Goal: Navigation & Orientation: Find specific page/section

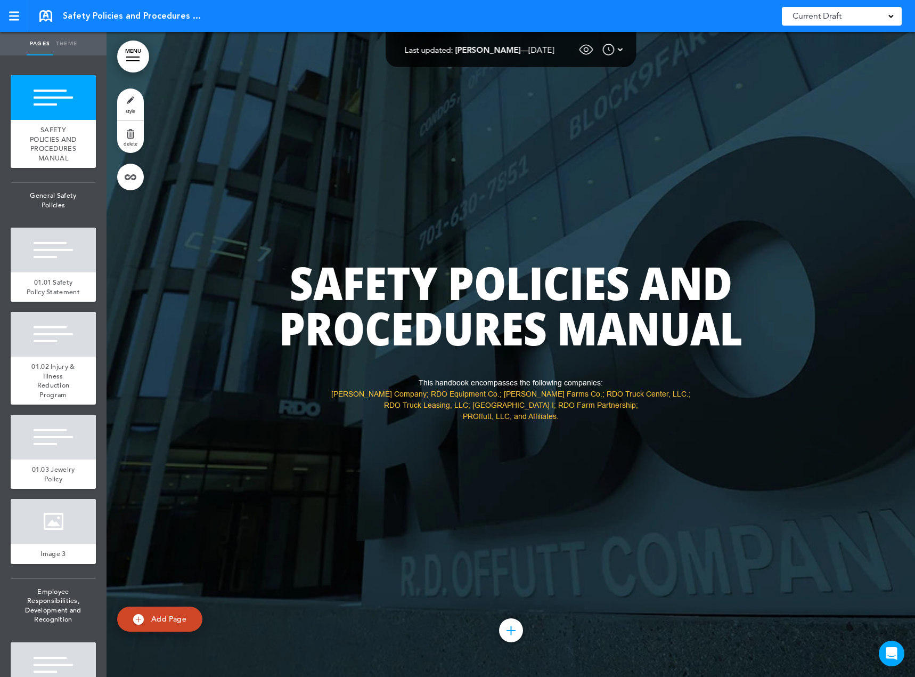
click at [141, 54] on link "MENU" at bounding box center [133, 56] width 32 height 32
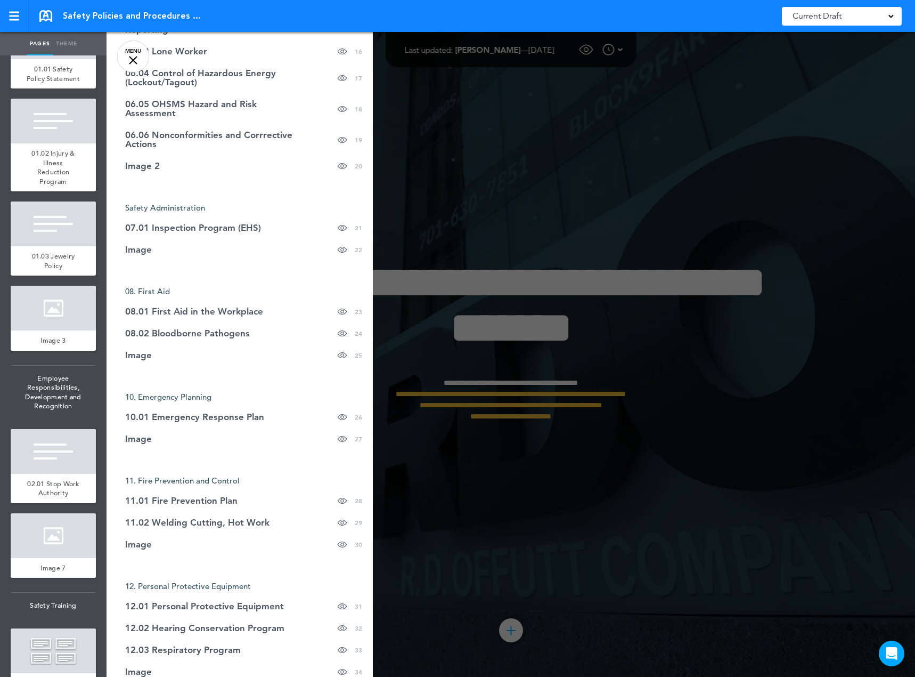
scroll to position [586, 0]
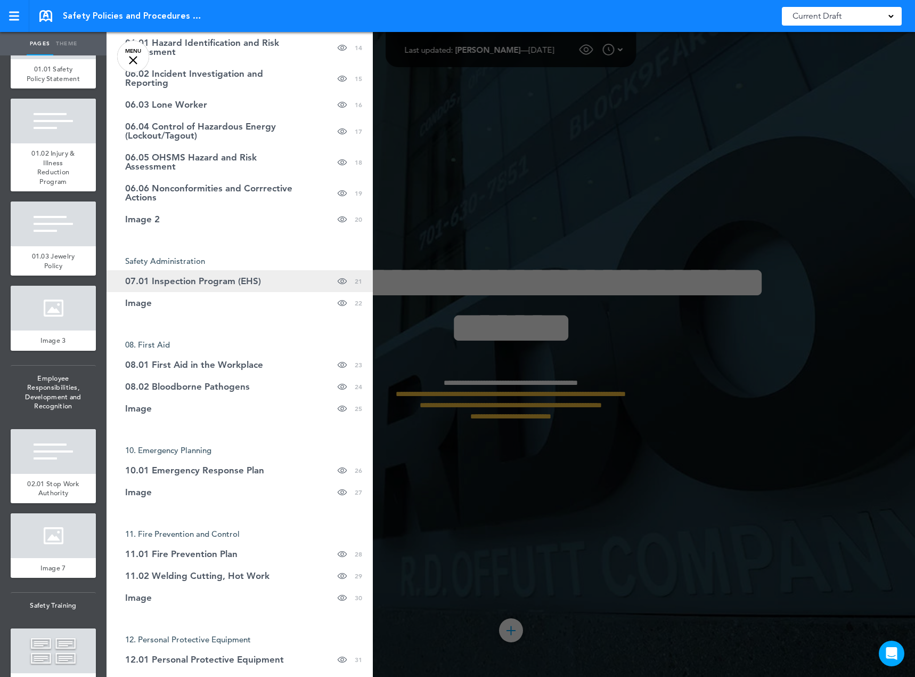
click at [175, 279] on span "07.01 Inspection Program (EHS)" at bounding box center [193, 281] width 136 height 9
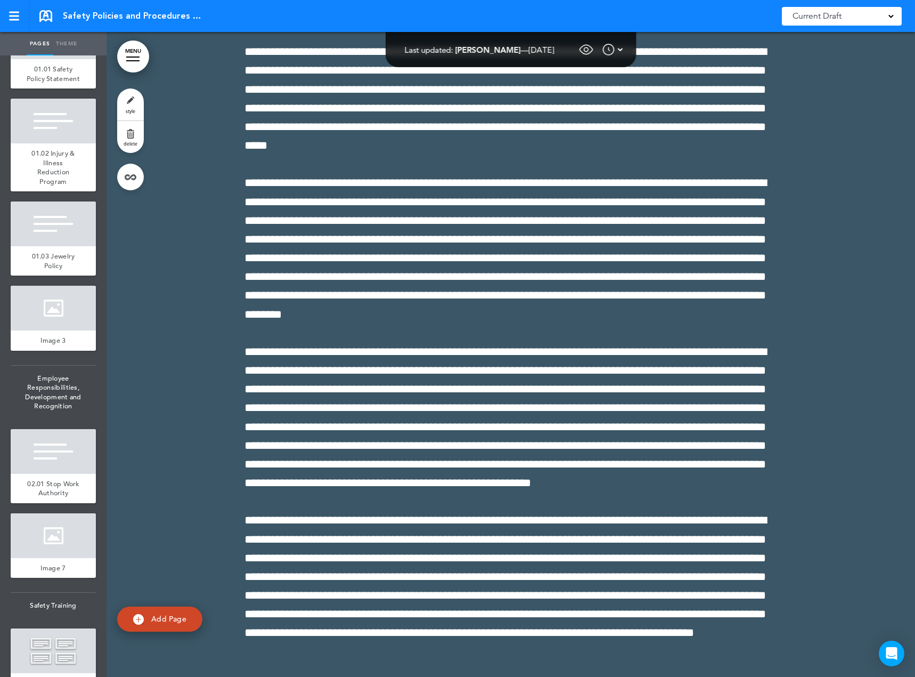
scroll to position [39429, 0]
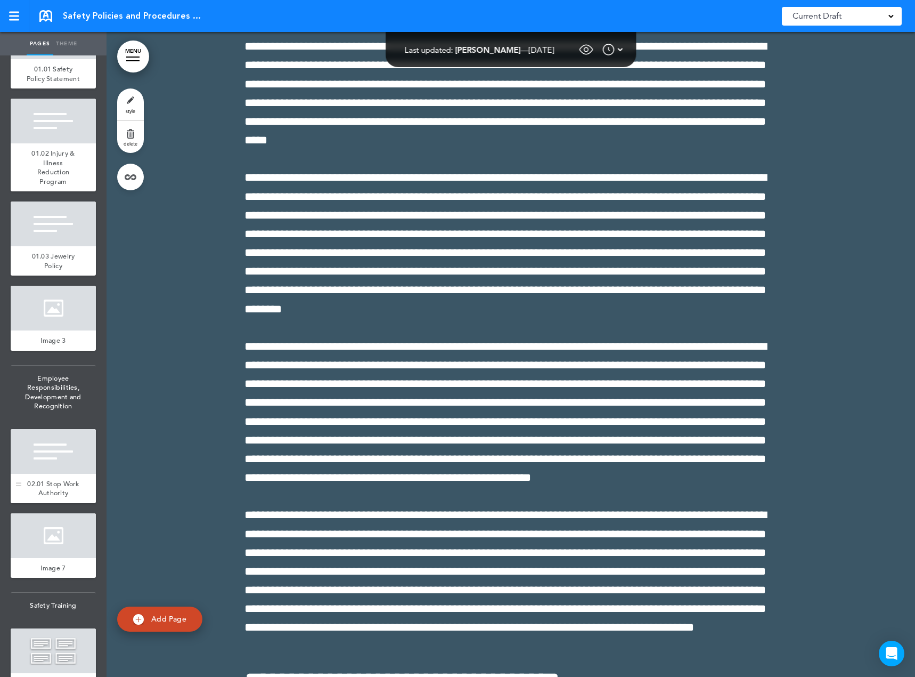
click at [42, 497] on div "02.01 Stop Work Authority" at bounding box center [53, 488] width 85 height 29
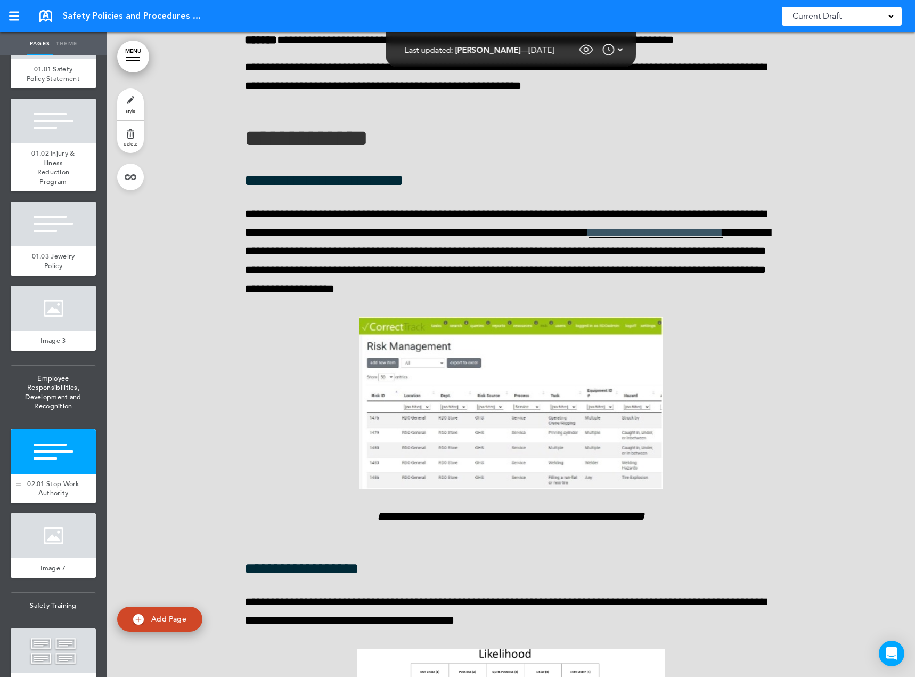
scroll to position [7570, 0]
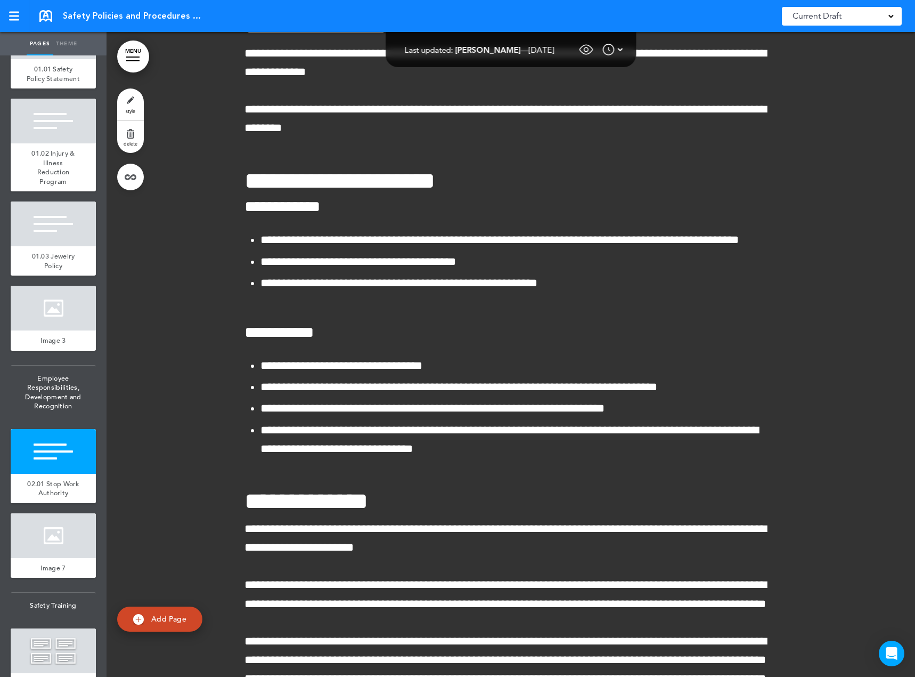
click at [131, 53] on link "MENU" at bounding box center [133, 56] width 32 height 32
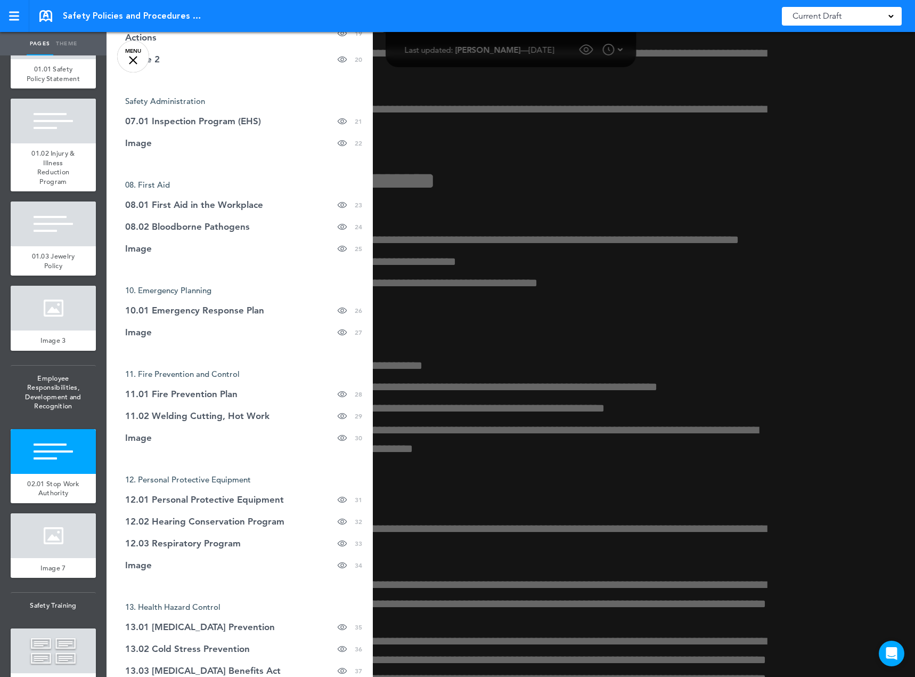
scroll to position [693, 0]
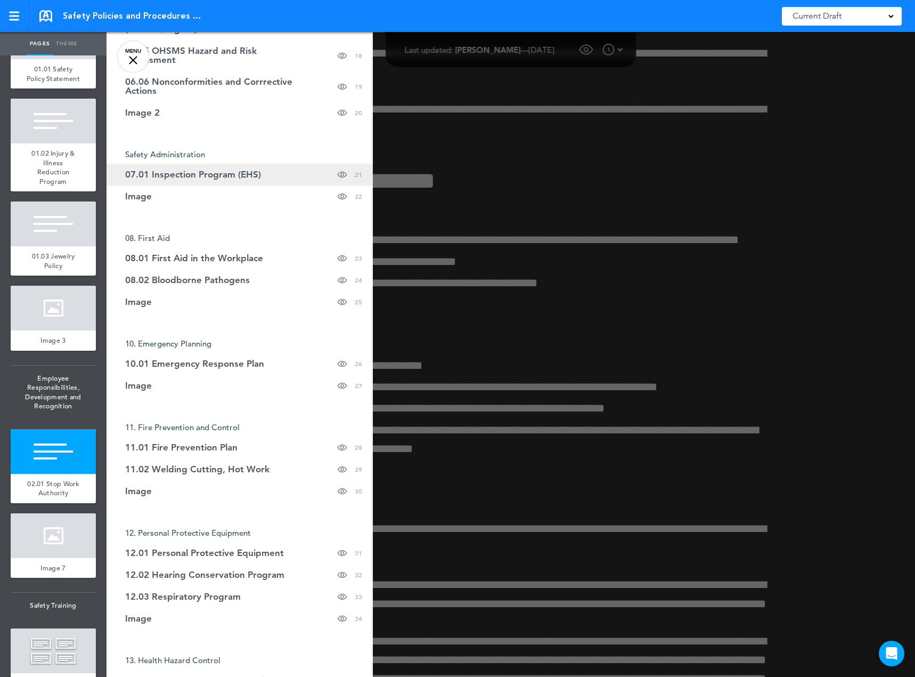
click at [187, 168] on link "07.01 Inspection Program (EHS) Hide page in table of contents 21" at bounding box center [240, 175] width 266 height 22
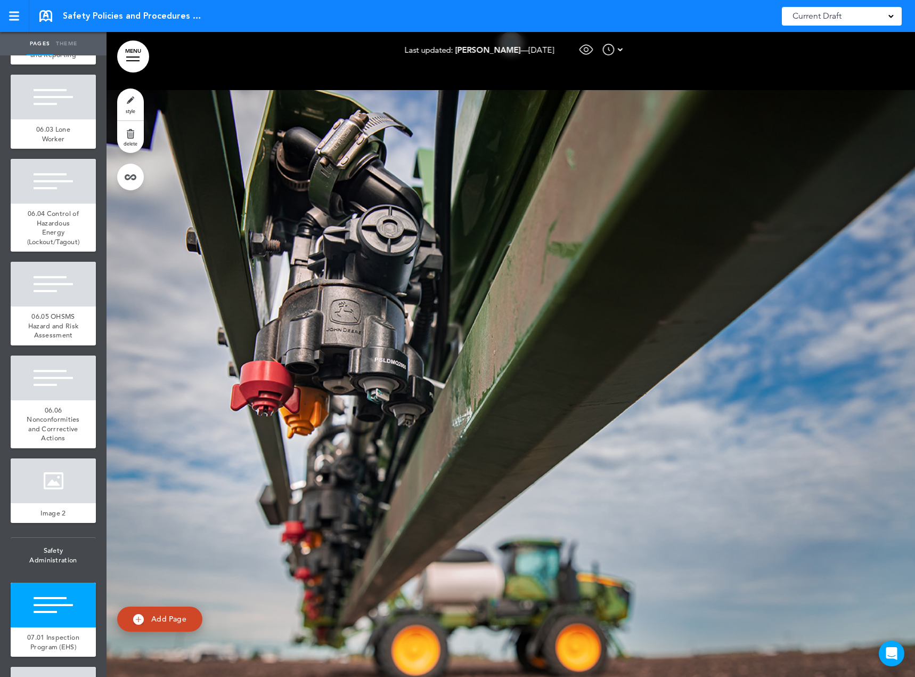
scroll to position [1598, 0]
click at [48, 448] on div "06.06 Nonconformities and Corrrective Actions" at bounding box center [53, 424] width 85 height 48
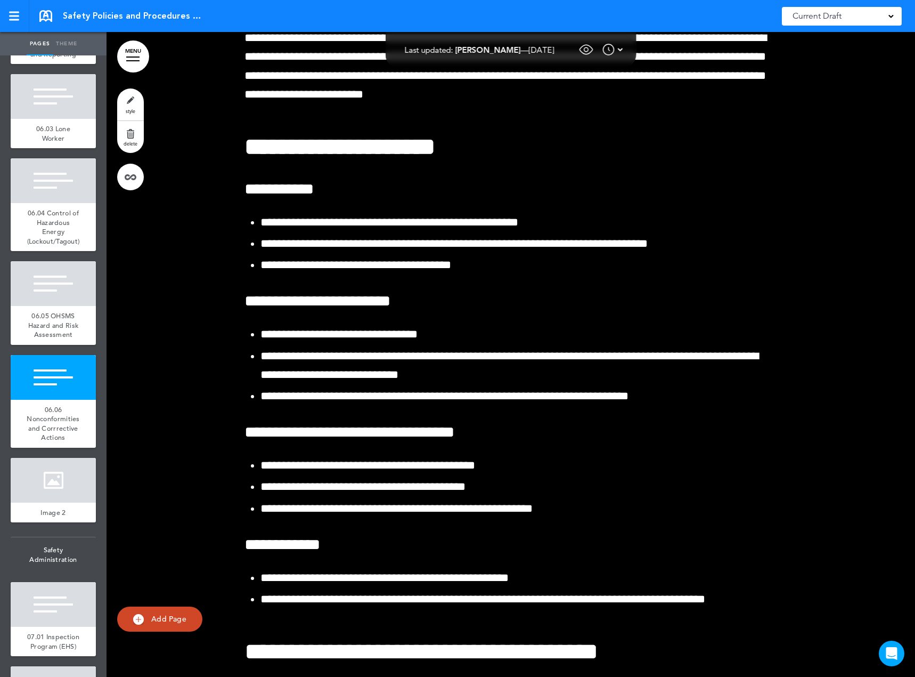
scroll to position [36213, 0]
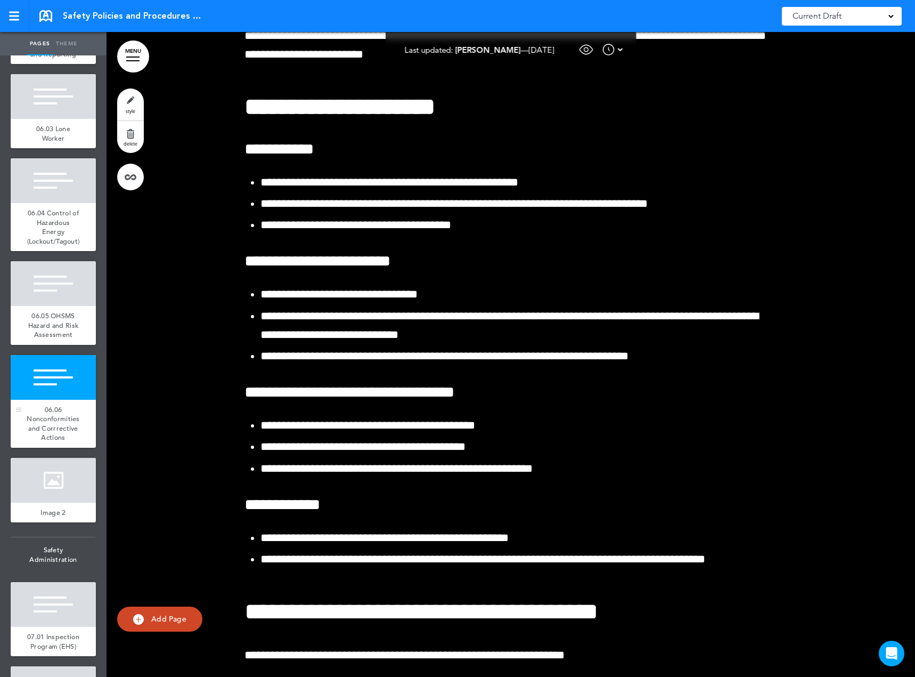
click at [29, 400] on div at bounding box center [53, 377] width 85 height 45
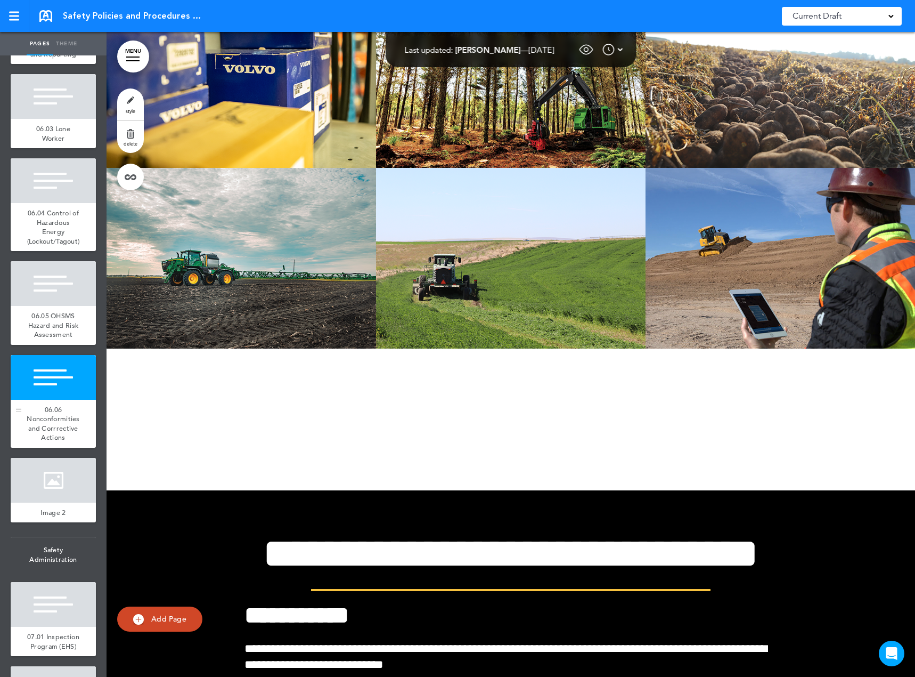
scroll to position [35520, 0]
